Goal: Information Seeking & Learning: Learn about a topic

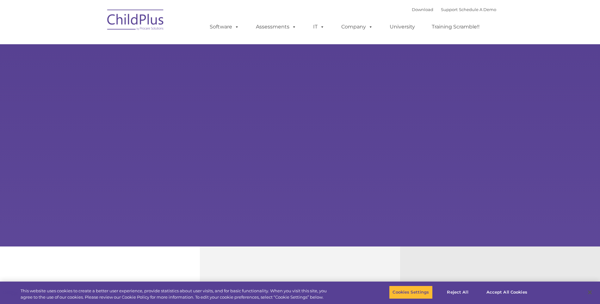
select select "MEDIUM"
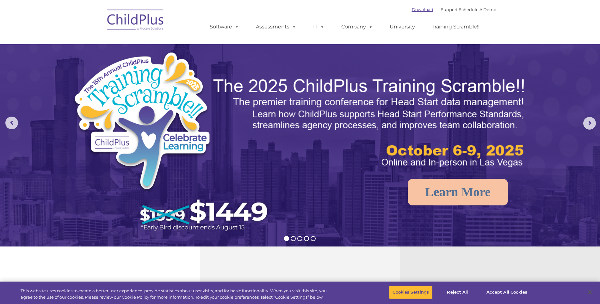
click at [417, 10] on link "Download" at bounding box center [422, 9] width 21 height 5
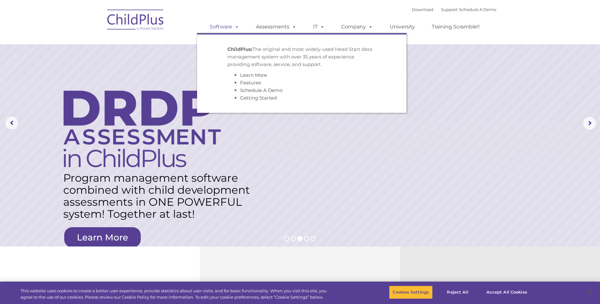
click at [225, 27] on link "Software" at bounding box center [224, 27] width 42 height 13
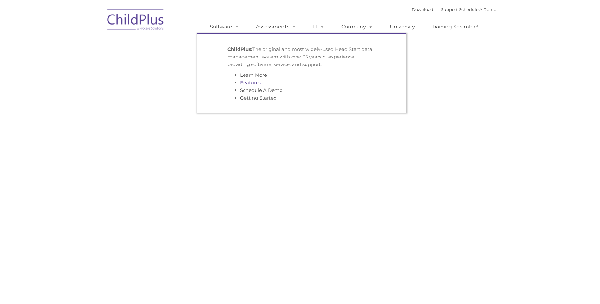
type input ""
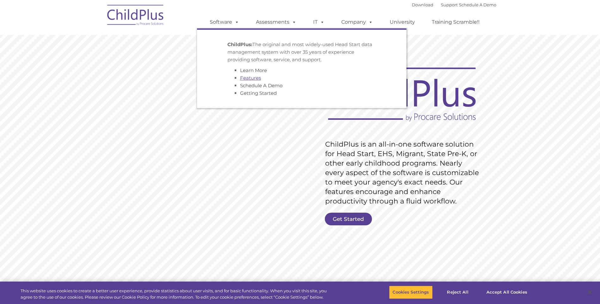
click at [248, 78] on link "Features" at bounding box center [250, 78] width 21 height 6
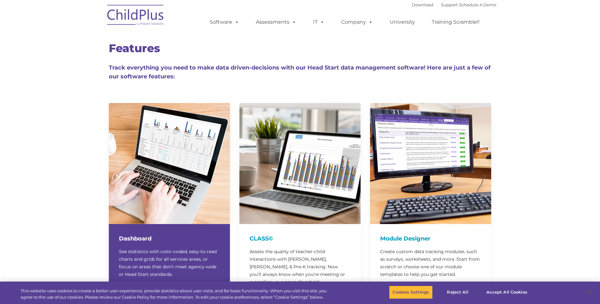
click at [177, 149] on img at bounding box center [169, 163] width 121 height 121
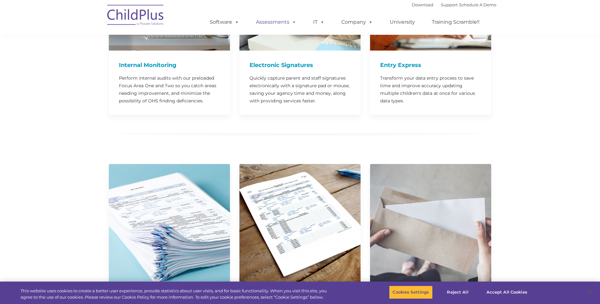
scroll to position [669, 0]
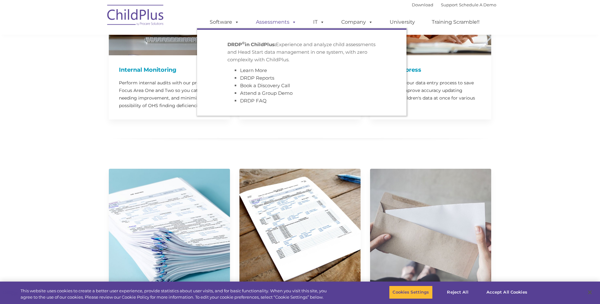
click at [287, 21] on link "Assessments" at bounding box center [275, 22] width 53 height 13
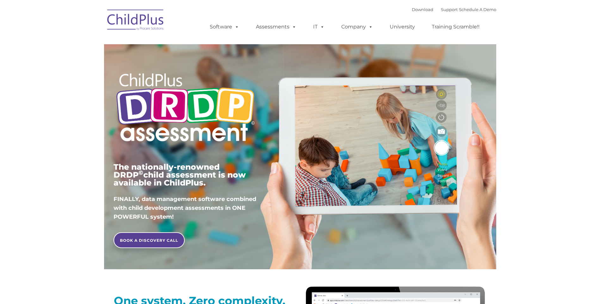
click at [381, 190] on div "The nationally-renowned DRDP © child assessment is now available in ChildPlus. …" at bounding box center [300, 146] width 383 height 226
type input ""
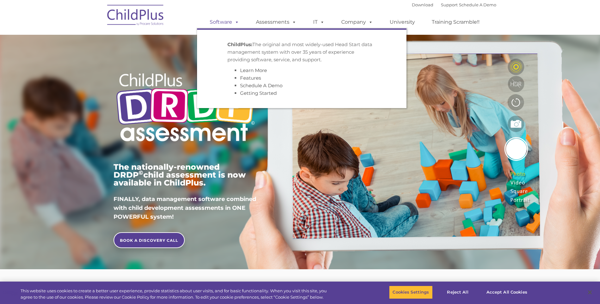
click at [224, 23] on link "Software" at bounding box center [224, 22] width 42 height 13
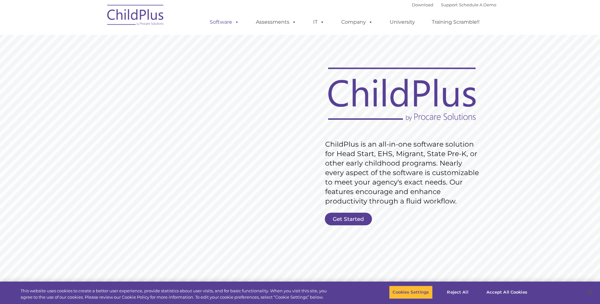
click at [228, 22] on link "Software" at bounding box center [224, 22] width 42 height 13
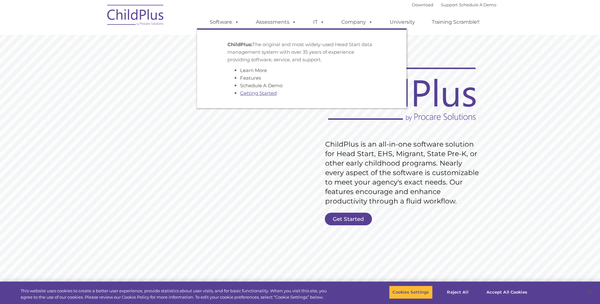
click at [259, 93] on link "Getting Started" at bounding box center [258, 93] width 37 height 6
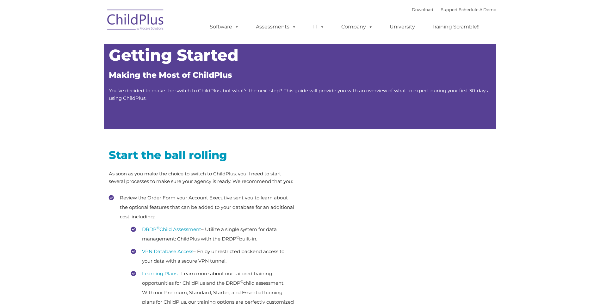
type input ""
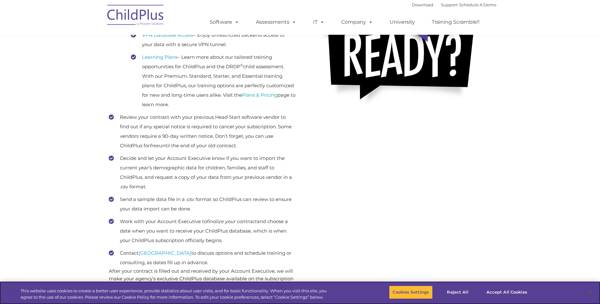
scroll to position [209, 0]
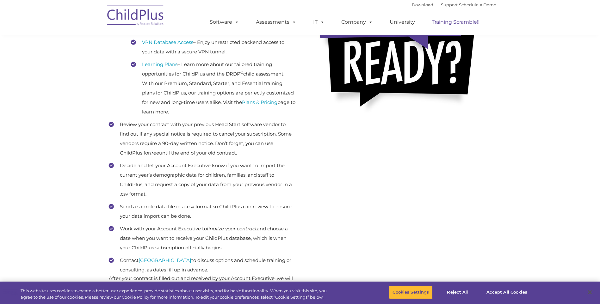
click at [449, 23] on link "Training Scramble!!" at bounding box center [455, 22] width 60 height 13
click at [411, 22] on link "University" at bounding box center [402, 22] width 38 height 13
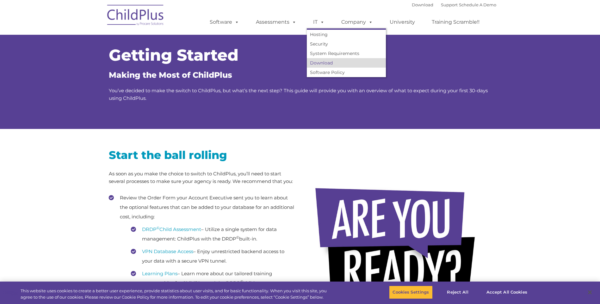
click at [323, 64] on link "Download" at bounding box center [346, 62] width 79 height 9
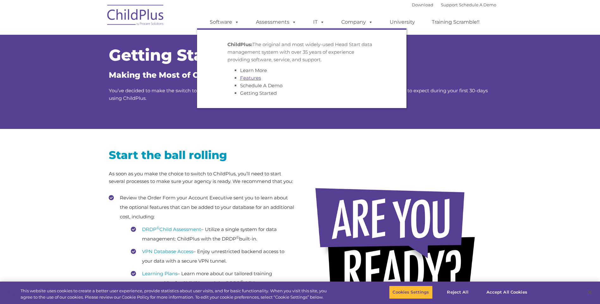
click at [256, 77] on link "Features" at bounding box center [250, 78] width 21 height 6
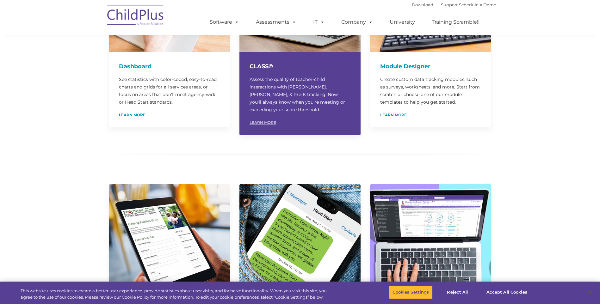
click at [268, 121] on link "Learn More" at bounding box center [262, 123] width 27 height 4
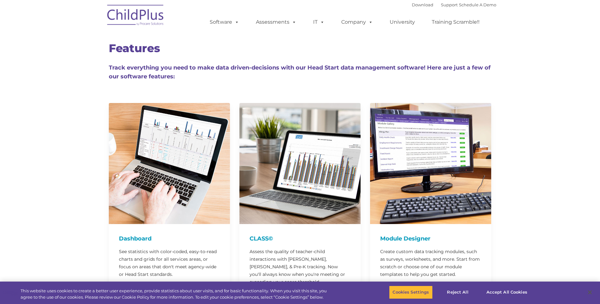
click at [151, 15] on img at bounding box center [135, 16] width 63 height 32
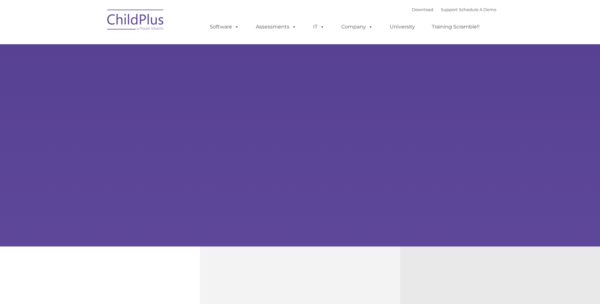
type input ""
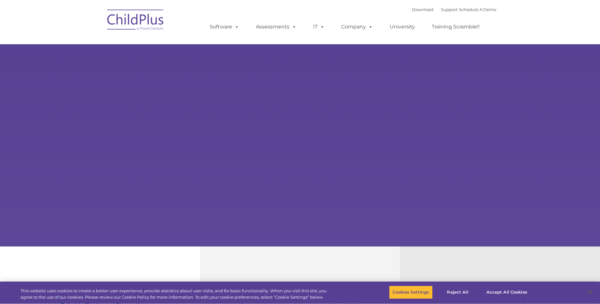
select select "MEDIUM"
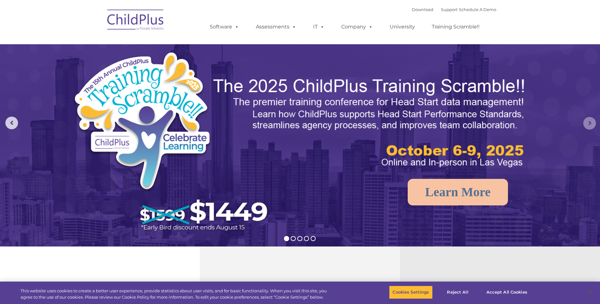
click at [589, 124] on rs-arrow at bounding box center [589, 123] width 13 height 13
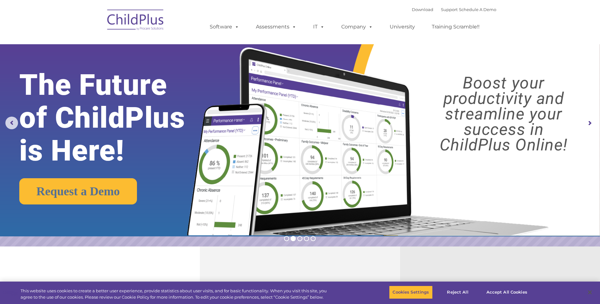
click at [589, 124] on rs-arrow at bounding box center [589, 123] width 13 height 13
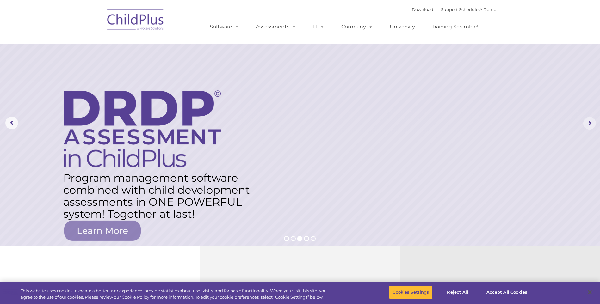
click at [589, 124] on rs-arrow at bounding box center [589, 123] width 13 height 13
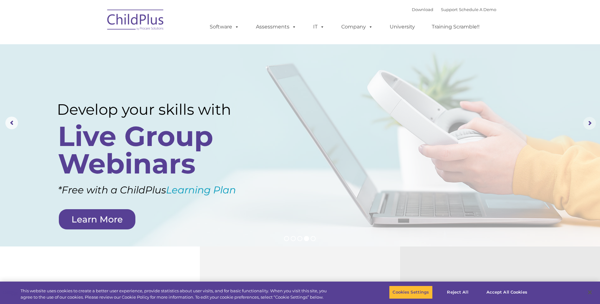
click at [589, 124] on rs-arrow at bounding box center [589, 123] width 13 height 13
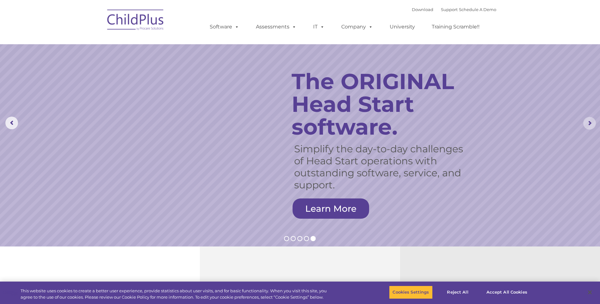
click at [589, 124] on rs-arrow at bounding box center [589, 123] width 13 height 13
